Goal: Find specific page/section: Find specific page/section

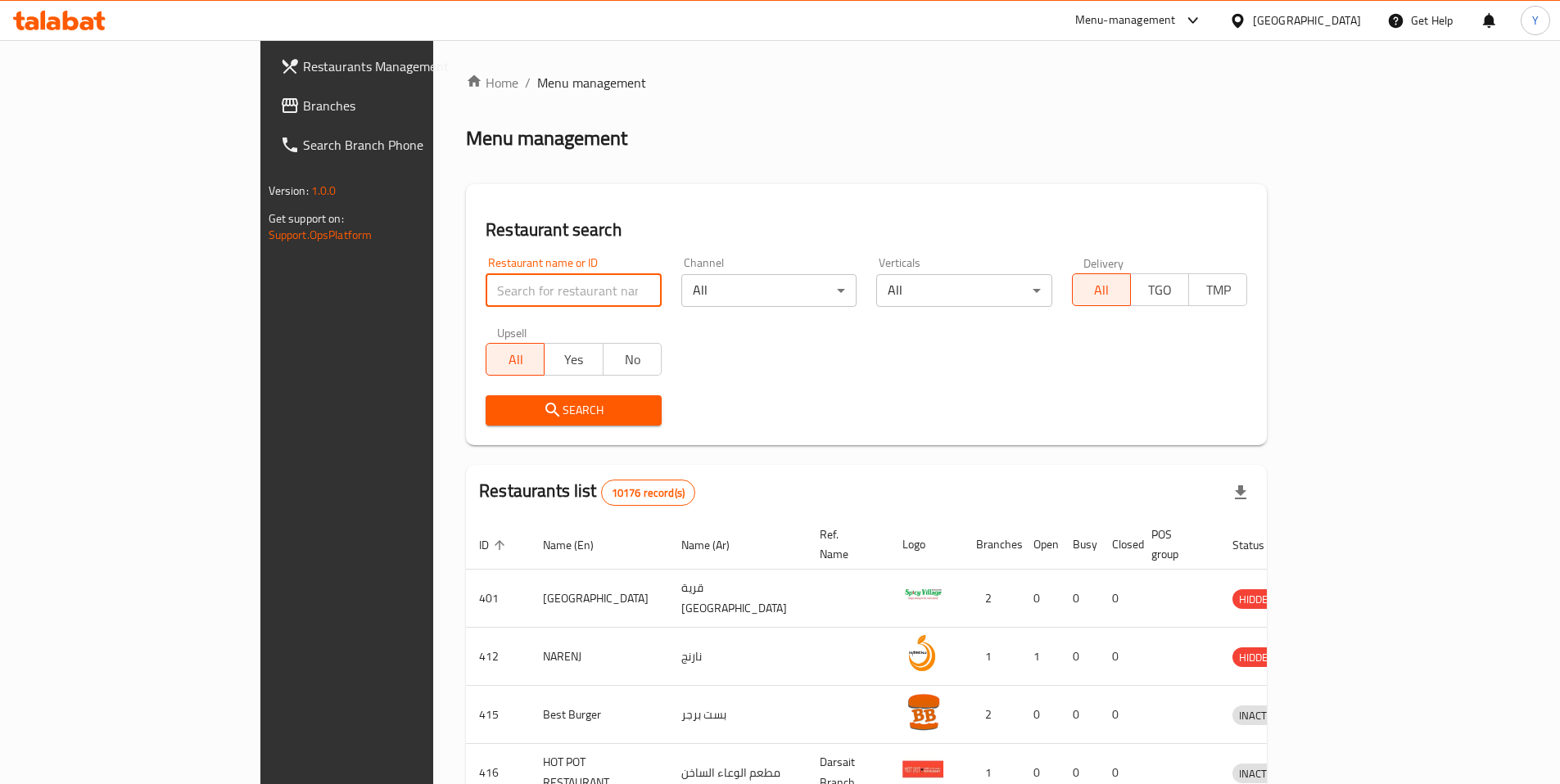
click at [485, 296] on input "search" at bounding box center [573, 290] width 176 height 33
paste input "600222"
type input "600222"
click button "Search" at bounding box center [573, 410] width 176 height 30
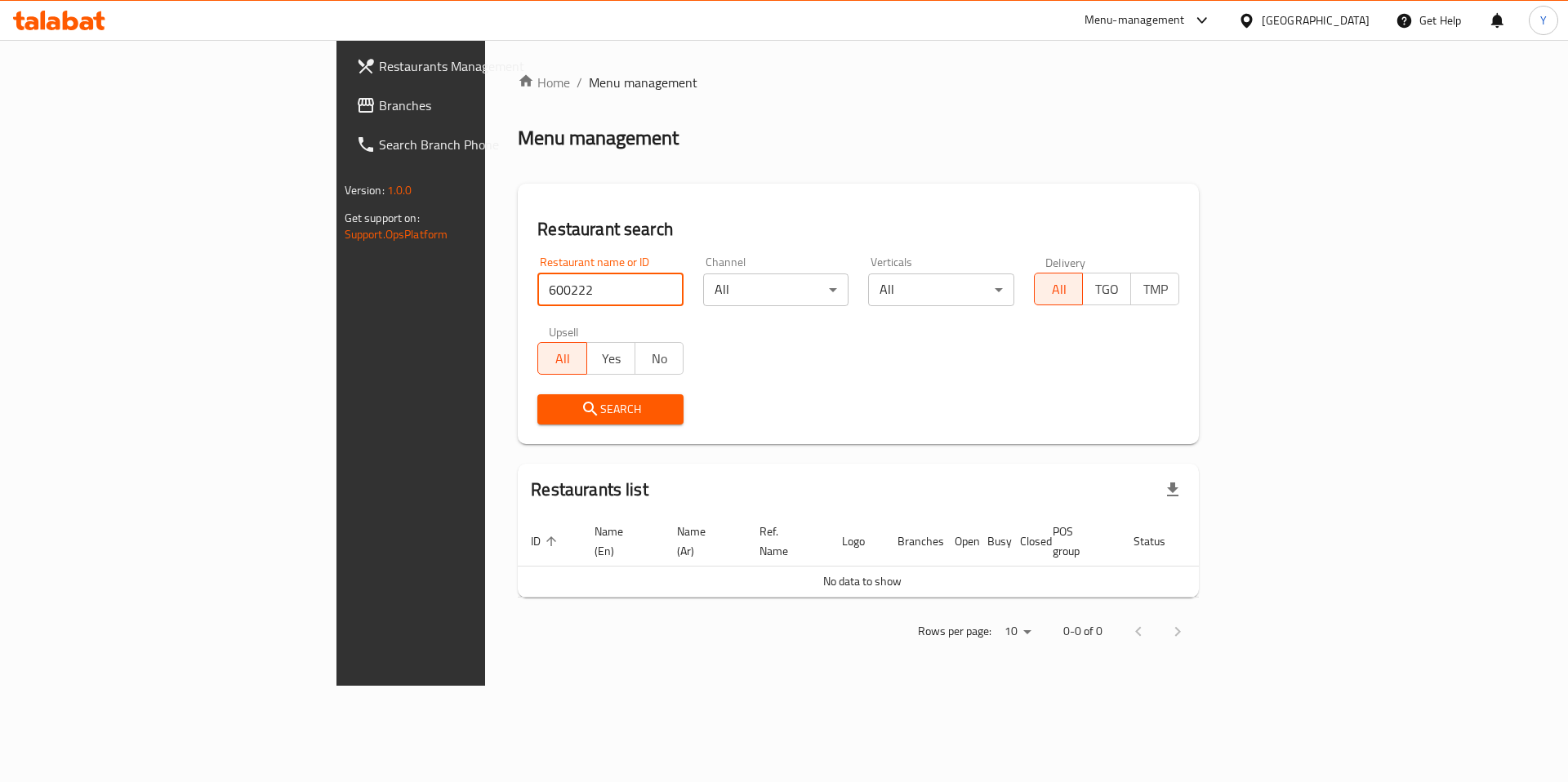
click at [1255, 21] on icon at bounding box center [1246, 21] width 17 height 17
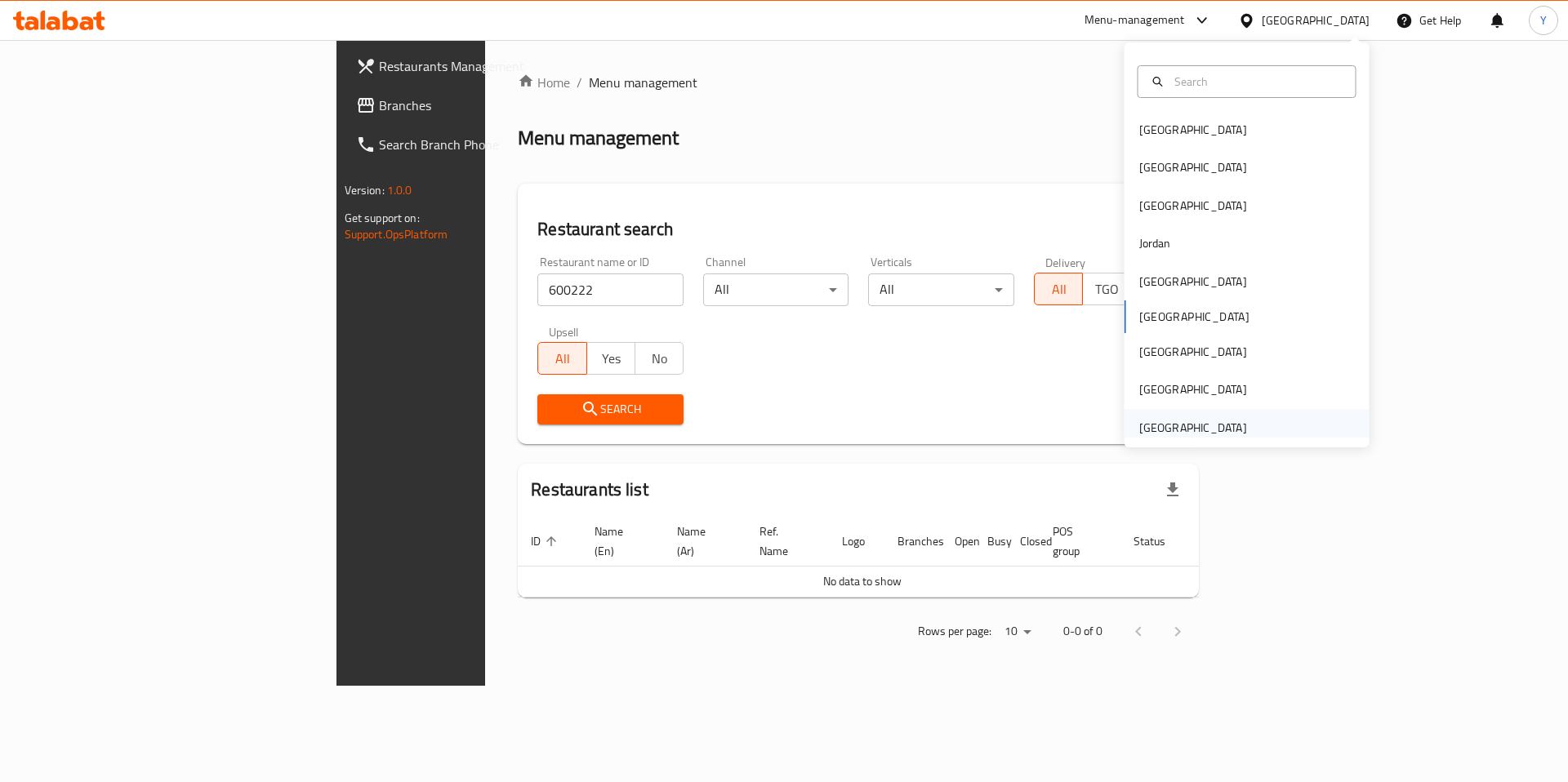
click at [1170, 431] on div "[GEOGRAPHIC_DATA]" at bounding box center [1193, 428] width 108 height 18
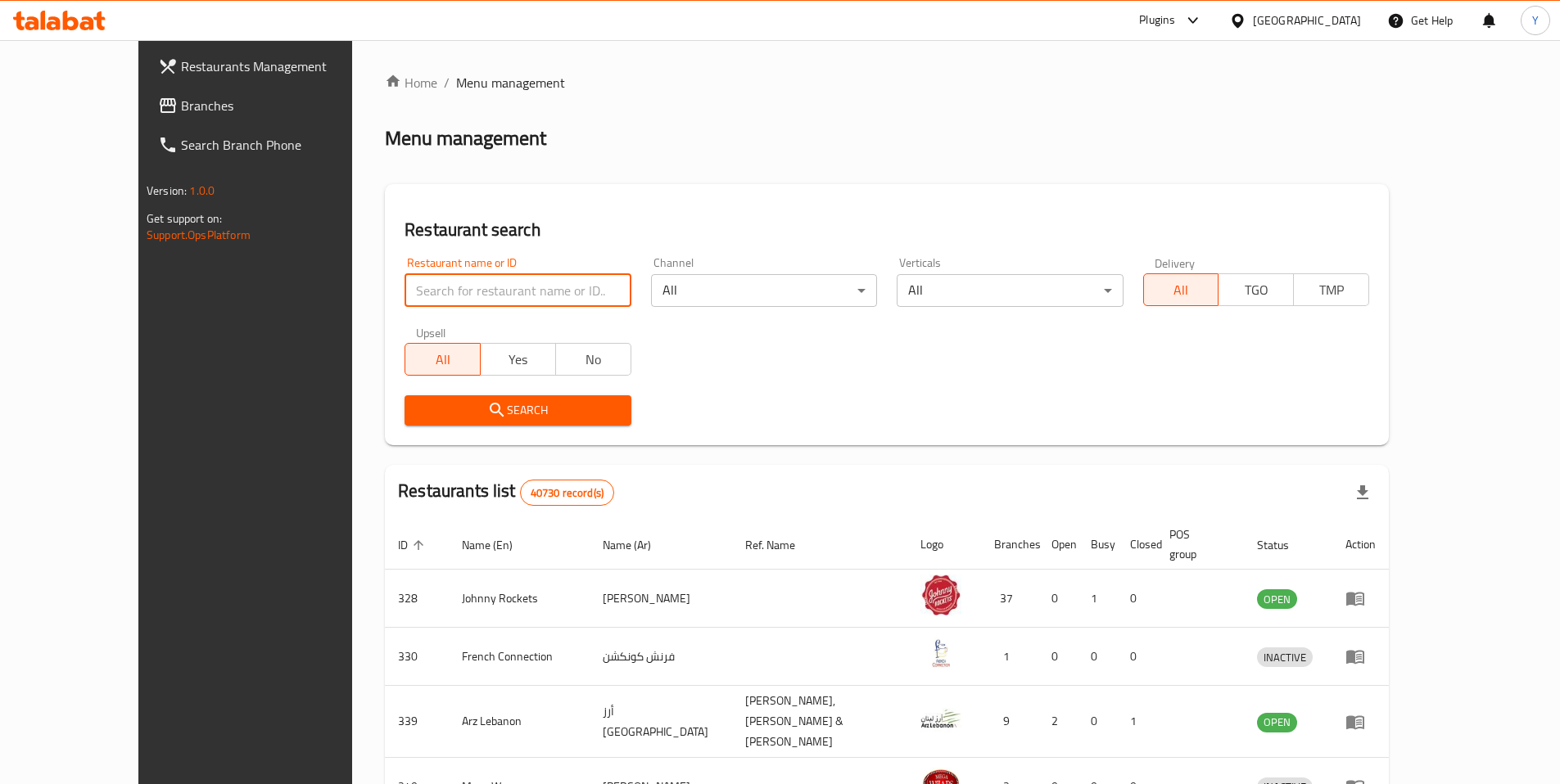
click at [462, 290] on input "search" at bounding box center [517, 290] width 226 height 33
paste input "600222"
type input "600222"
click button "Search" at bounding box center [517, 410] width 226 height 30
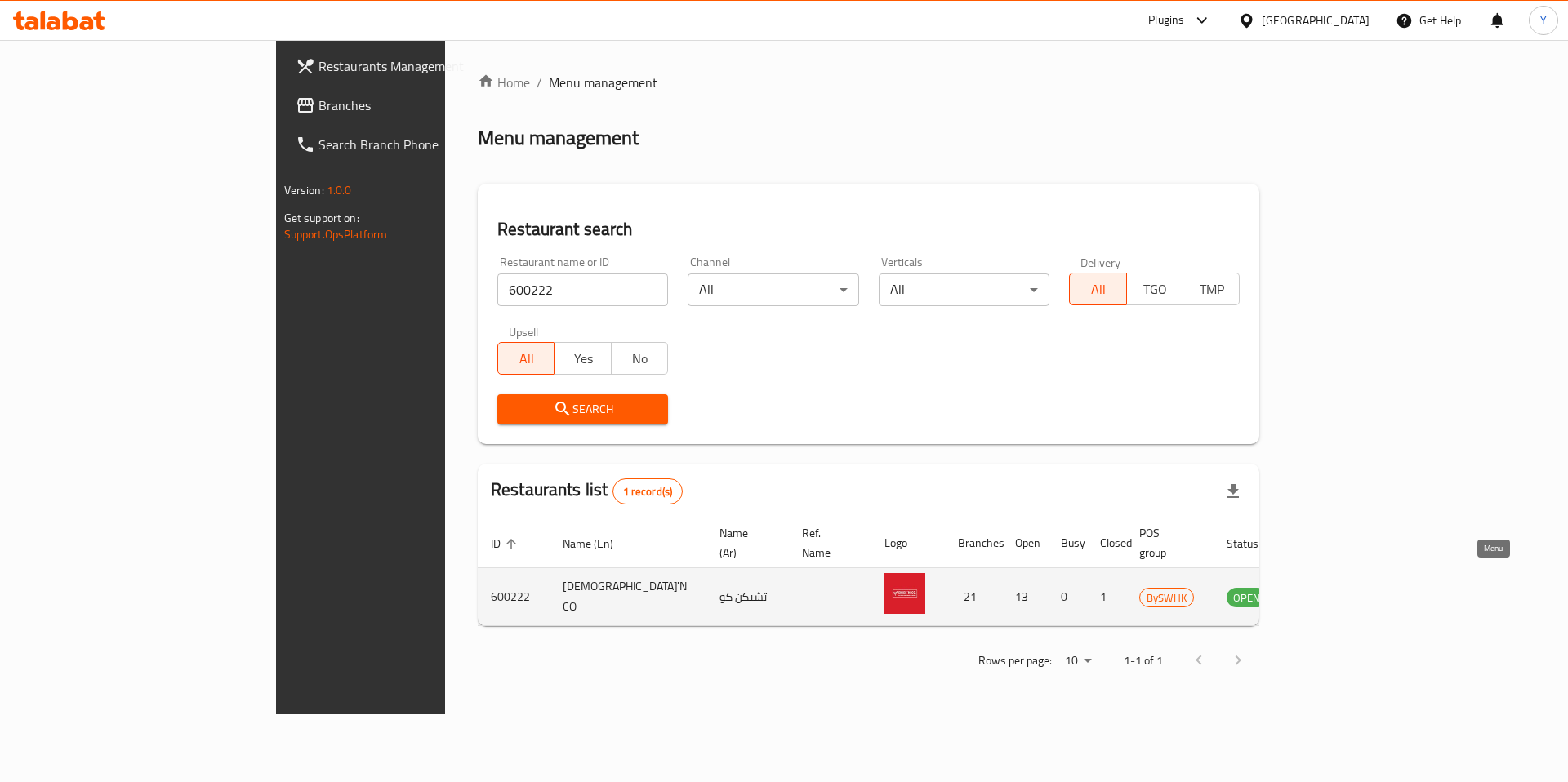
click at [1328, 594] on icon "enhanced table" at bounding box center [1326, 597] width 6 height 7
